Goal: Information Seeking & Learning: Check status

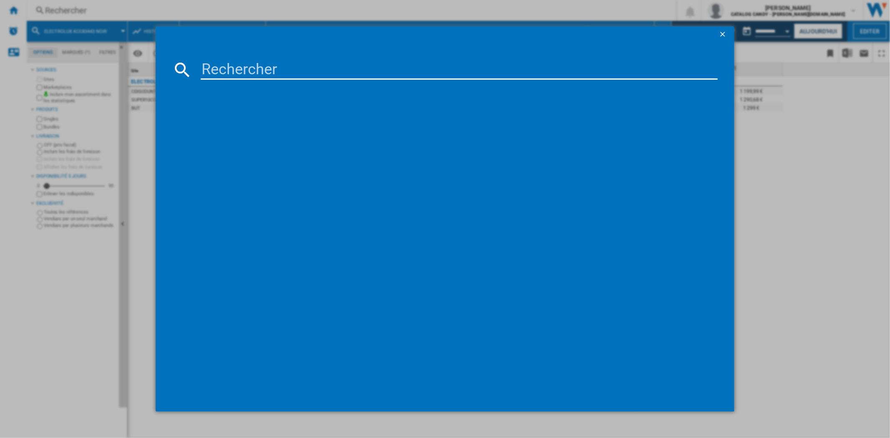
click at [318, 72] on input at bounding box center [459, 70] width 516 height 20
type input "CNCQT518EW"
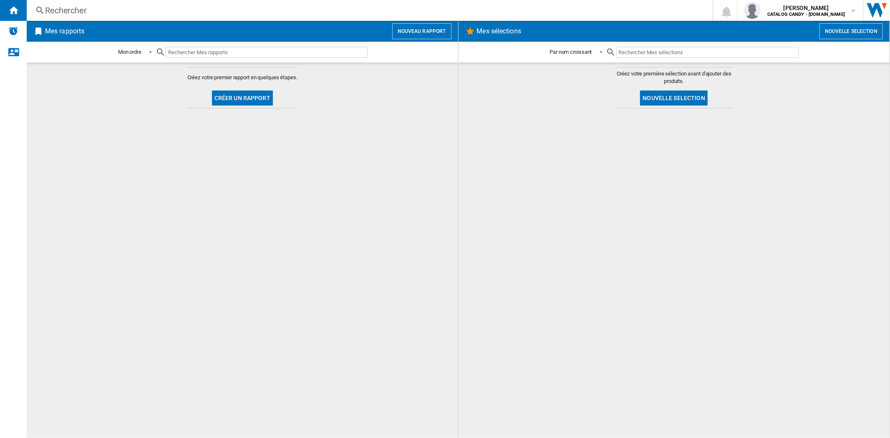
click at [70, 10] on div "Rechercher" at bounding box center [368, 11] width 646 height 12
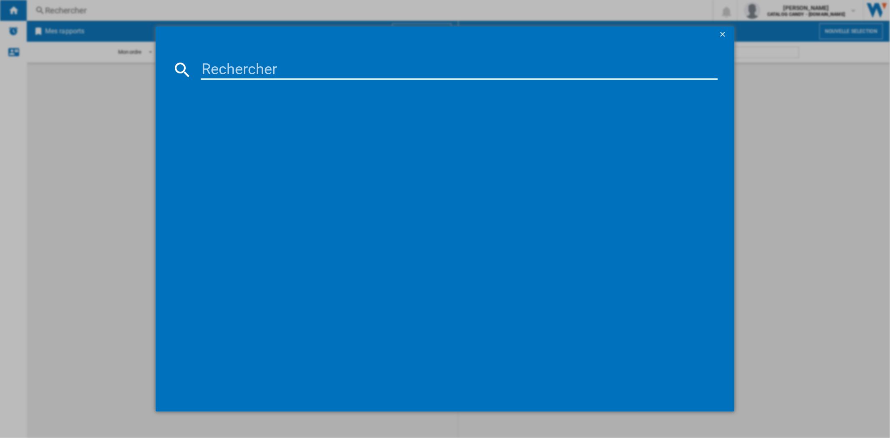
click at [260, 72] on input at bounding box center [459, 70] width 516 height 20
paste input "cncq2t518ew"
type input "cncq2t518ew"
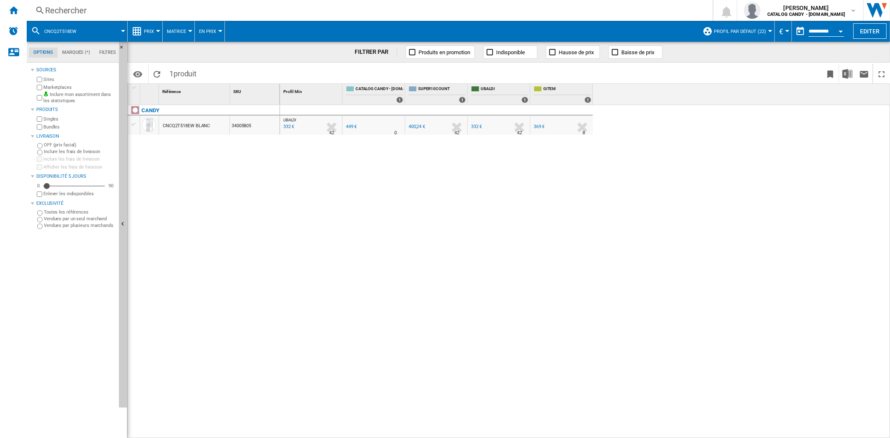
click at [148, 30] on span "Prix" at bounding box center [149, 31] width 10 height 5
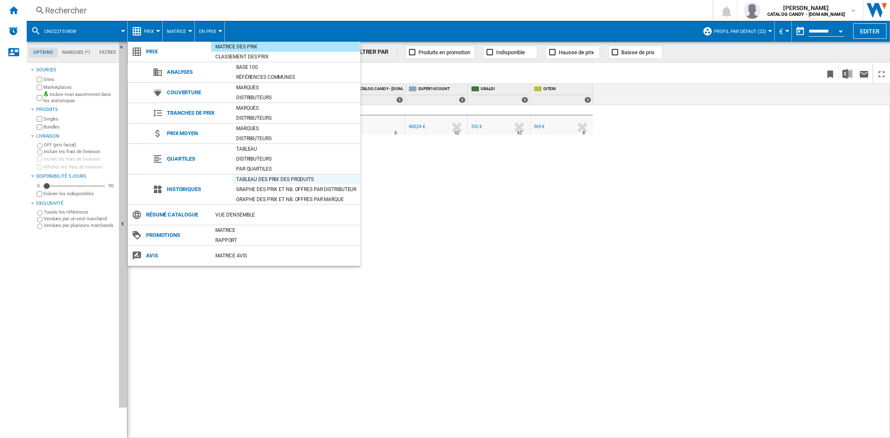
click at [261, 177] on div "Tableau des prix des produits" at bounding box center [296, 179] width 128 height 8
click at [261, 177] on body "In order to access Insight, please log out and log in again OK NEW Rechercher R…" at bounding box center [445, 219] width 890 height 438
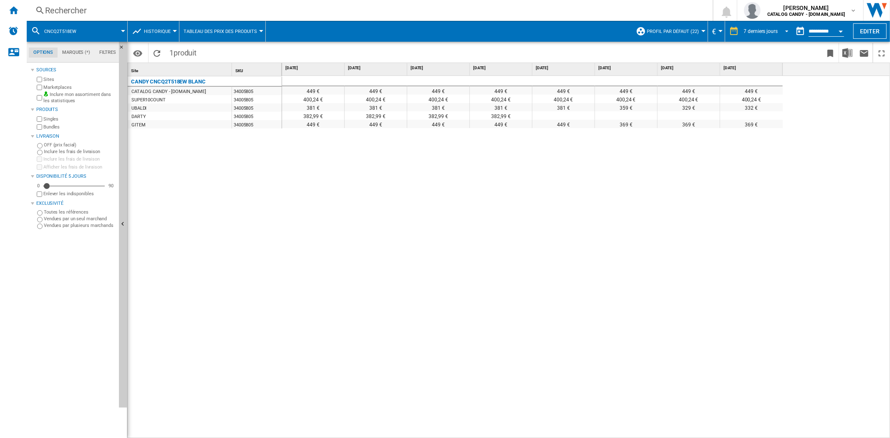
click at [781, 28] on span "REPORTS.WIZARD.STEPS.REPORT.STEPS.REPORT_OPTIONS.PERIOD: 7 derniers jours" at bounding box center [784, 31] width 10 height 8
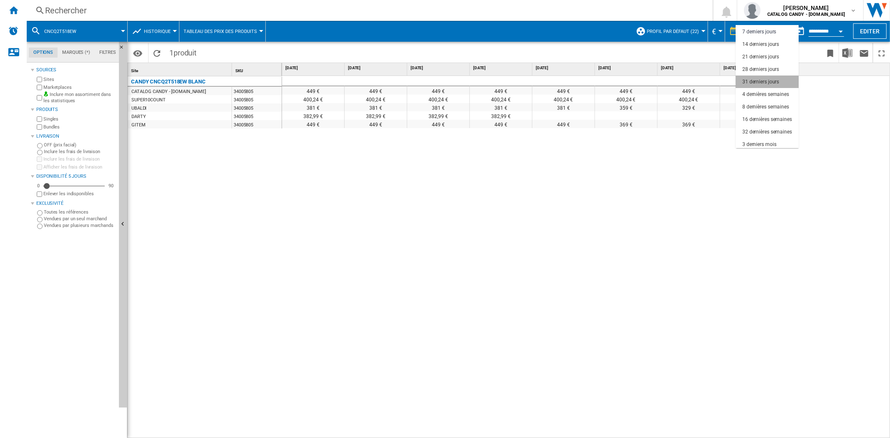
click at [763, 83] on div "31 derniers jours" at bounding box center [760, 81] width 37 height 7
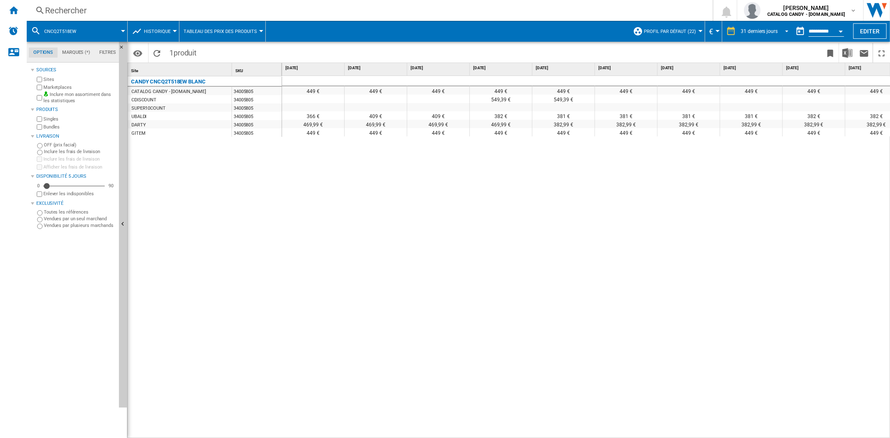
click at [784, 31] on span "REPORTS.WIZARD.STEPS.REPORT.STEPS.REPORT_OPTIONS.PERIOD: 31 derniers jours" at bounding box center [784, 31] width 10 height 8
click at [784, 31] on body "In order to access Insight, please log out and log in again OK NEW Rechercher R…" at bounding box center [445, 219] width 890 height 438
click at [773, 42] on div "4 dernières semaines" at bounding box center [762, 44] width 47 height 7
click at [773, 42] on body "In order to access Insight, please log out and log in again OK NEW Rechercher R…" at bounding box center [445, 219] width 890 height 438
